Goal: Task Accomplishment & Management: Complete application form

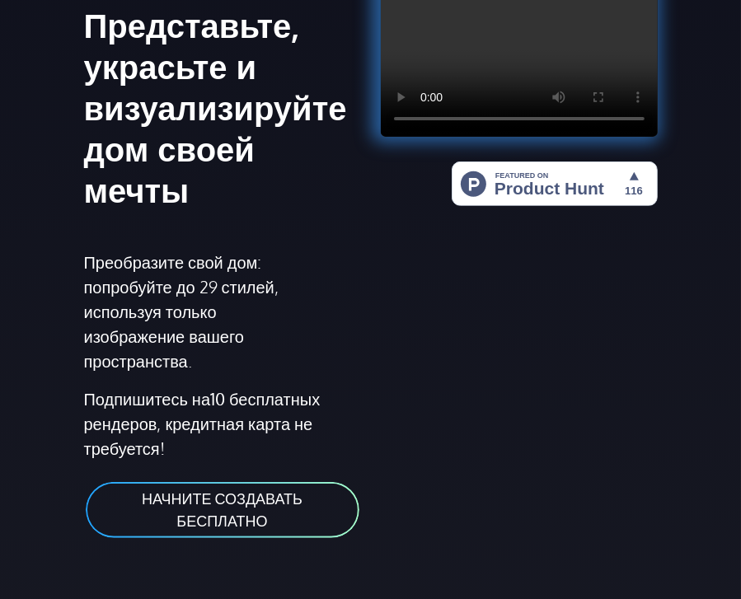
scroll to position [308, 0]
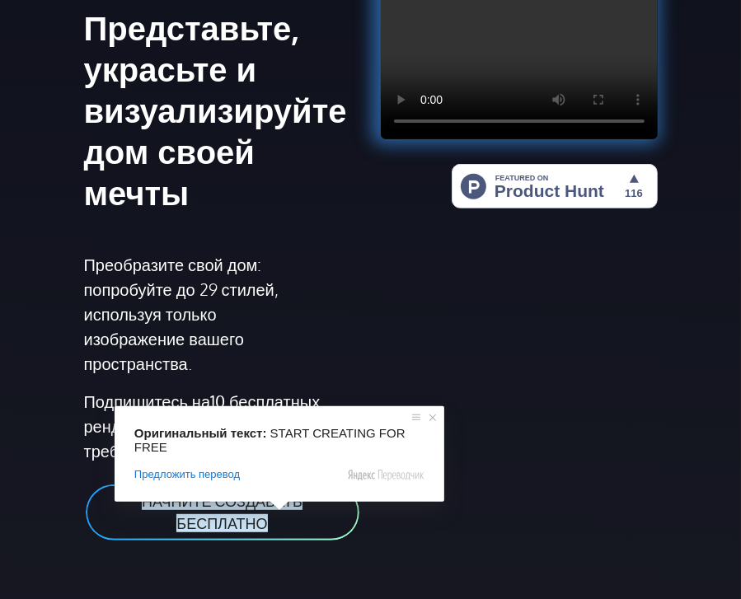
click at [270, 507] on ya-tr-span "НАЧНИТЕ СОЗДАВАТЬ БЕСПЛАТНО" at bounding box center [222, 512] width 161 height 40
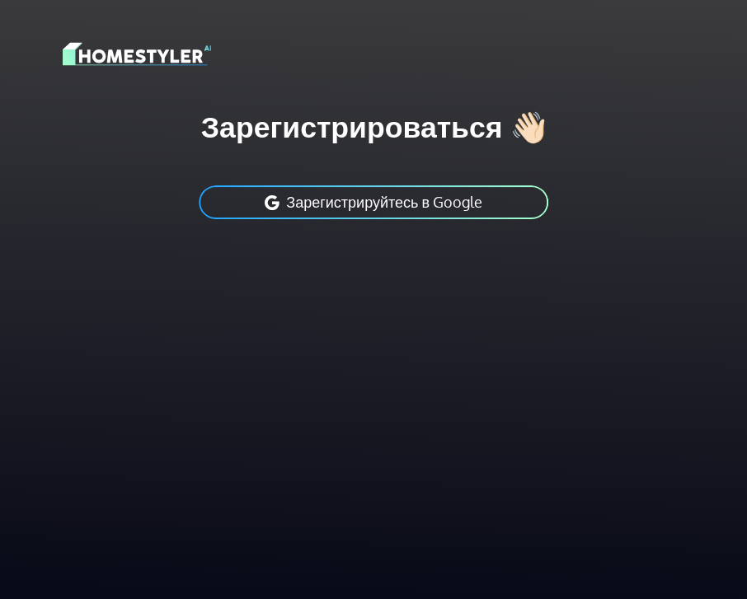
click at [425, 191] on button "Зарегистрируйтесь в Google" at bounding box center [373, 202] width 353 height 37
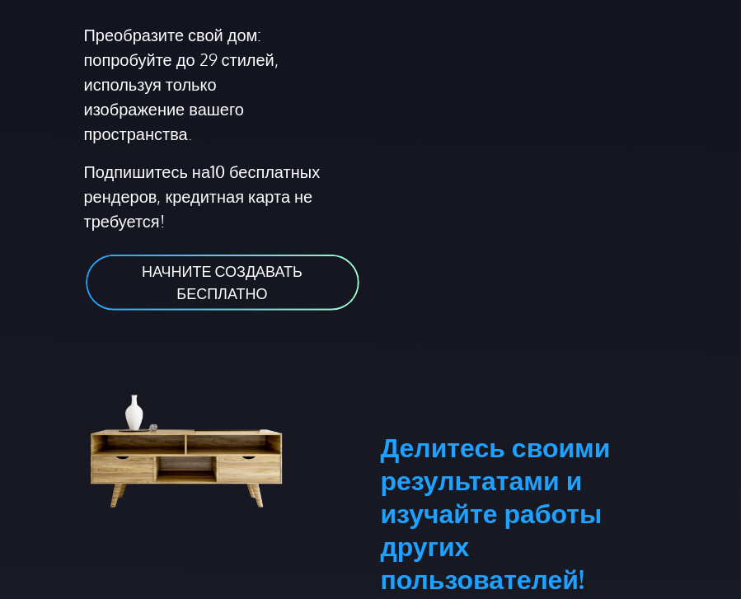
scroll to position [577, 0]
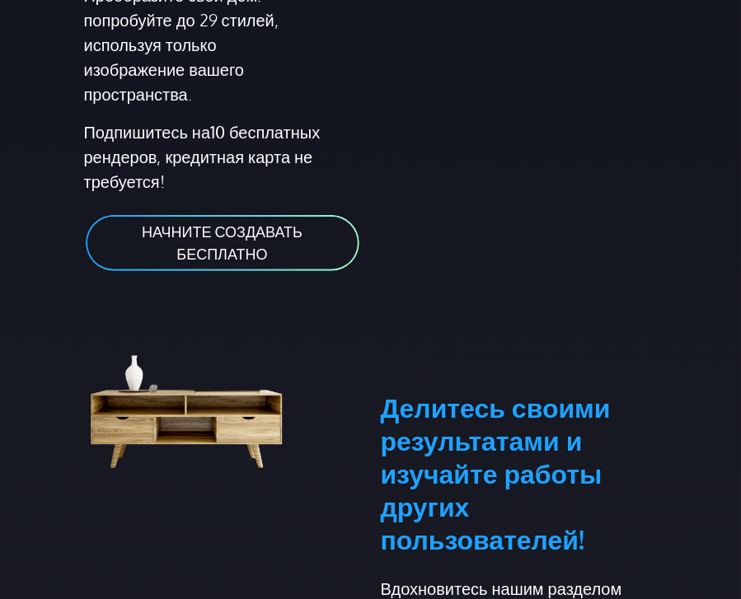
click at [234, 260] on ya-tr-span "НАЧНИТЕ СОЗДАВАТЬ БЕСПЛАТНО" at bounding box center [222, 243] width 161 height 40
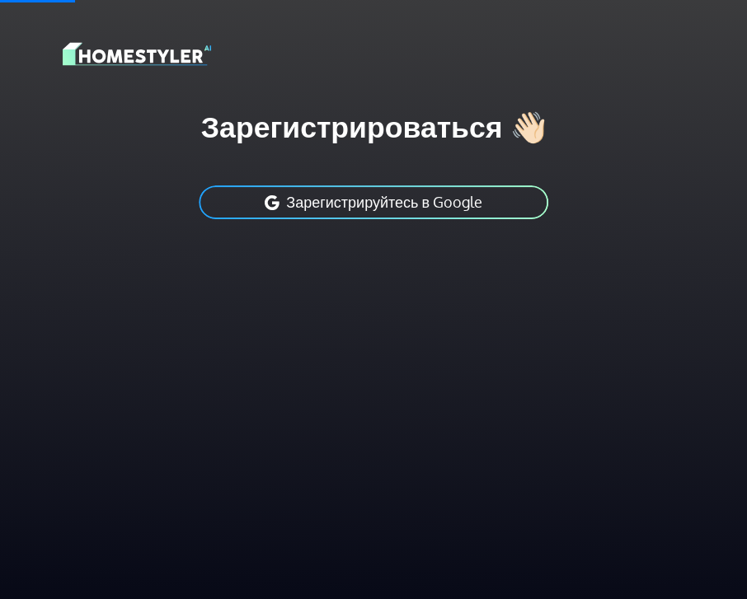
click at [337, 193] on ya-tr-span "Зарегистрируйтесь в Google" at bounding box center [384, 202] width 196 height 18
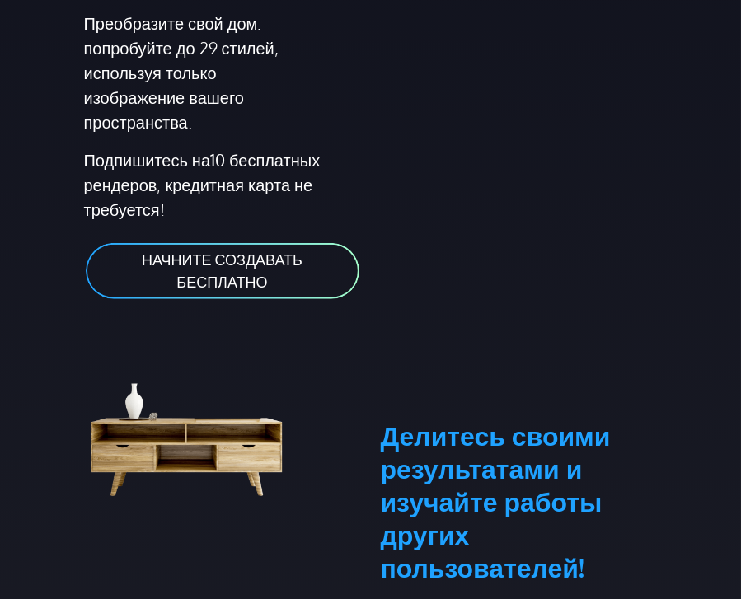
scroll to position [577, 0]
